Goal: Information Seeking & Learning: Learn about a topic

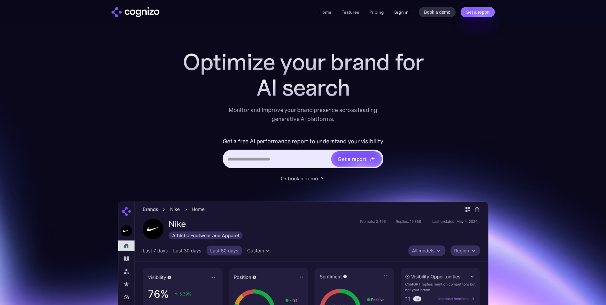
click at [404, 11] on link "Sign in" at bounding box center [401, 12] width 14 height 8
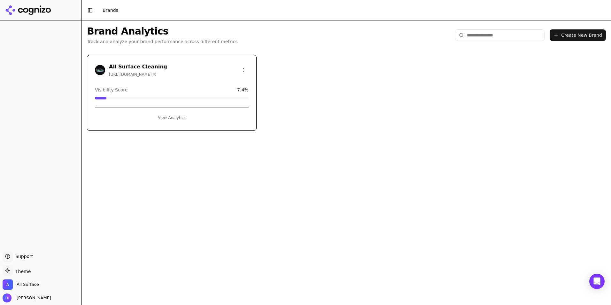
click at [168, 115] on button "View Analytics" at bounding box center [172, 117] width 154 height 10
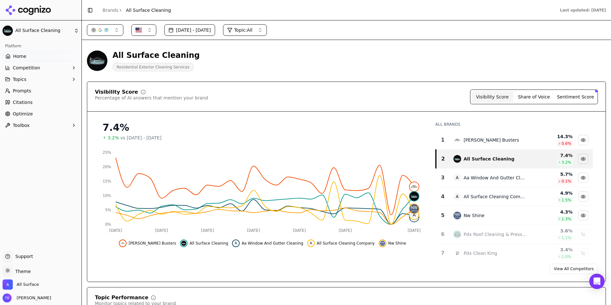
click at [317, 245] on span "All Surface Cleaning Company" at bounding box center [346, 243] width 58 height 5
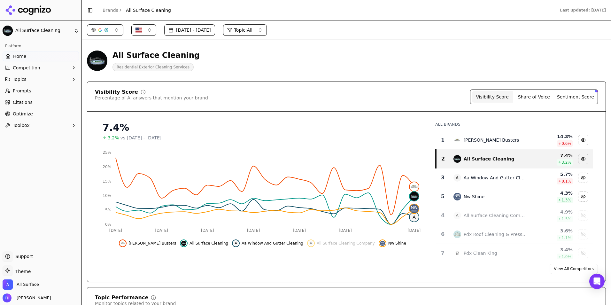
click at [199, 245] on span "All Surface Cleaning" at bounding box center [208, 243] width 39 height 5
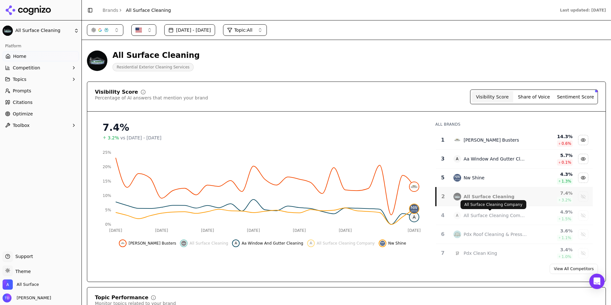
click at [476, 213] on div "All Surface Cleaning Company" at bounding box center [494, 215] width 63 height 6
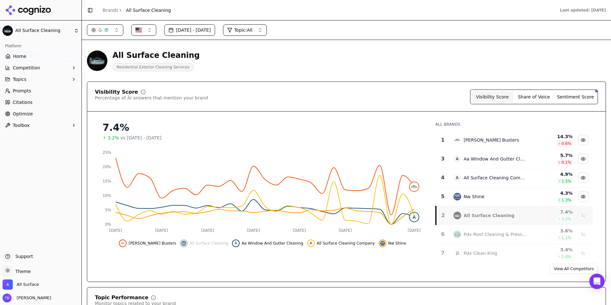
click at [476, 213] on div "All Surface Cleaning" at bounding box center [488, 215] width 51 height 6
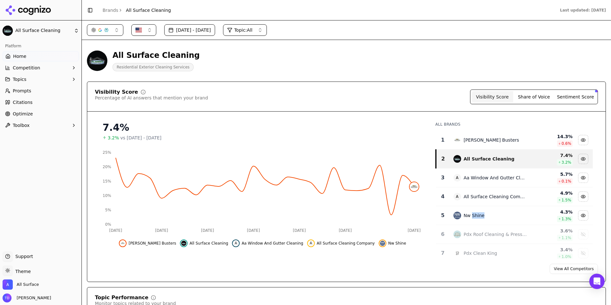
click at [476, 213] on div "Nw Shine" at bounding box center [473, 215] width 21 height 6
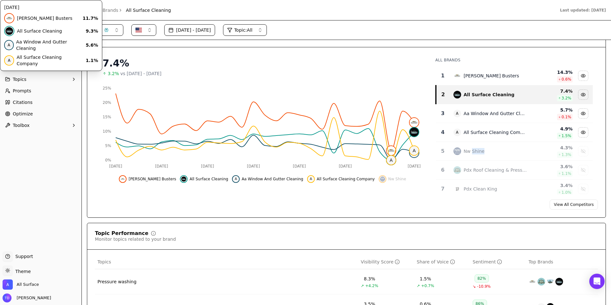
scroll to position [64, 0]
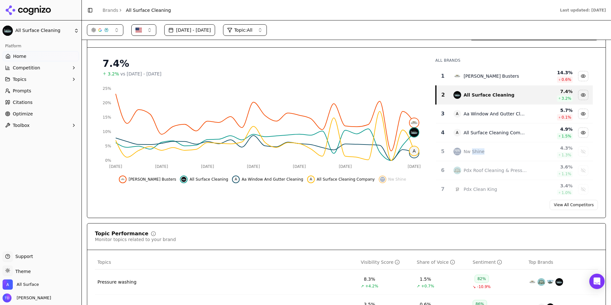
click at [576, 203] on link "View All Competitors" at bounding box center [573, 205] width 48 height 10
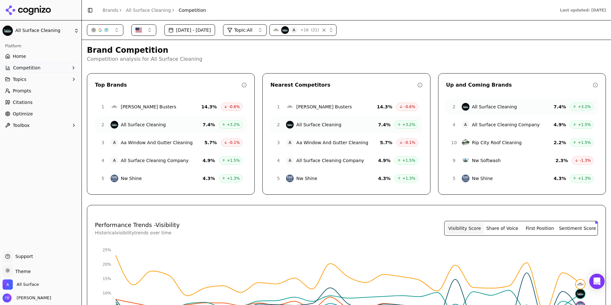
click at [151, 161] on span "All Surface Cleaning Company" at bounding box center [155, 160] width 68 height 6
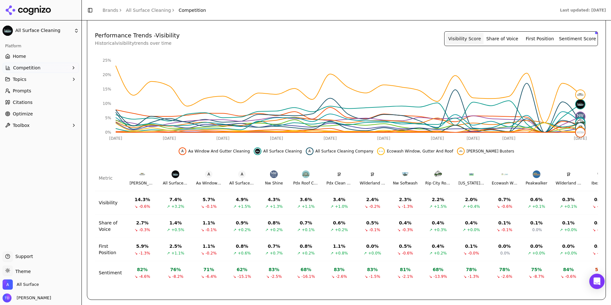
scroll to position [194, 0]
click at [172, 170] on img at bounding box center [176, 174] width 8 height 8
click at [242, 171] on div "A All Surface Cleaning Company" at bounding box center [242, 177] width 26 height 15
click at [241, 171] on div "A All Surface Cleaning Company" at bounding box center [242, 177] width 26 height 15
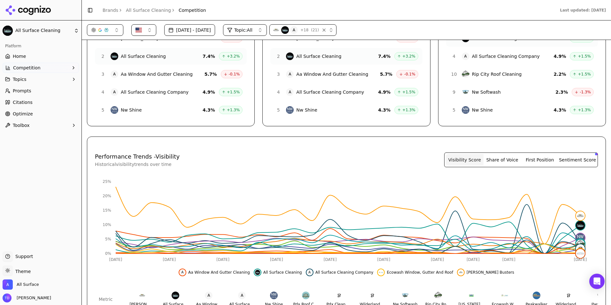
scroll to position [66, 0]
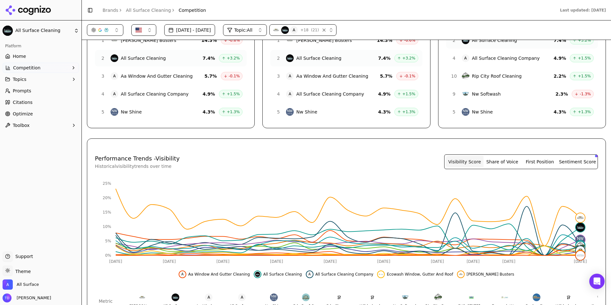
click at [54, 65] on button "Competition" at bounding box center [41, 68] width 76 height 10
click at [19, 96] on span "Explore" at bounding box center [41, 98] width 56 height 6
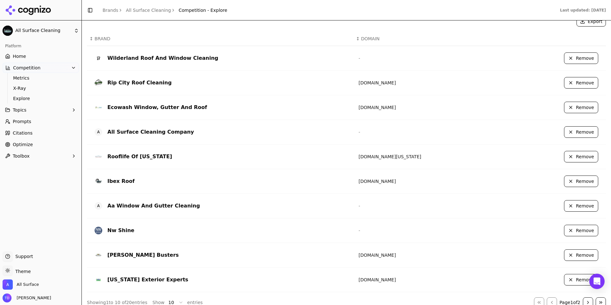
scroll to position [186, 0]
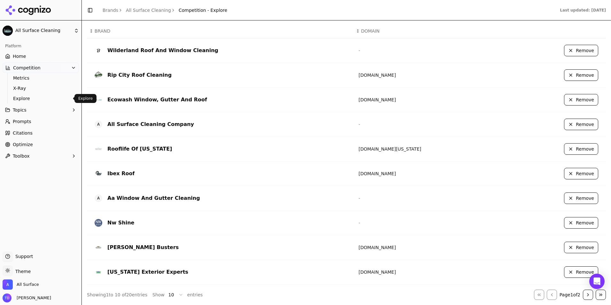
click at [42, 141] on link "Optimize" at bounding box center [41, 144] width 76 height 10
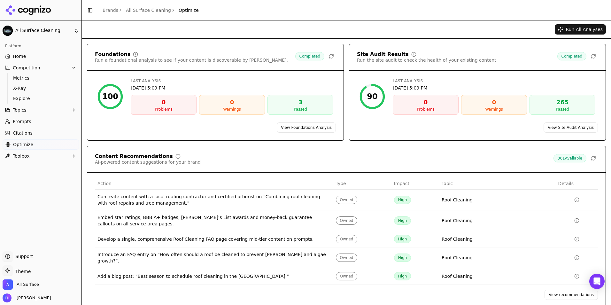
click at [370, 95] on div "90" at bounding box center [372, 96] width 11 height 10
